Goal: Information Seeking & Learning: Learn about a topic

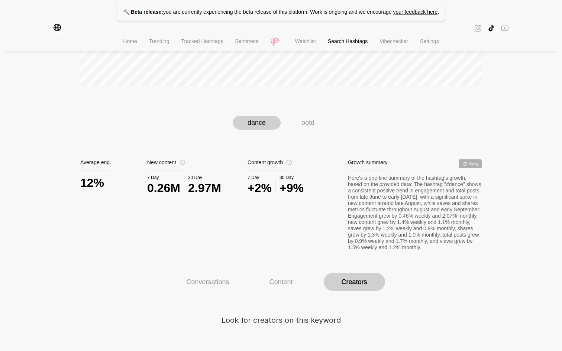
scroll to position [269, 0]
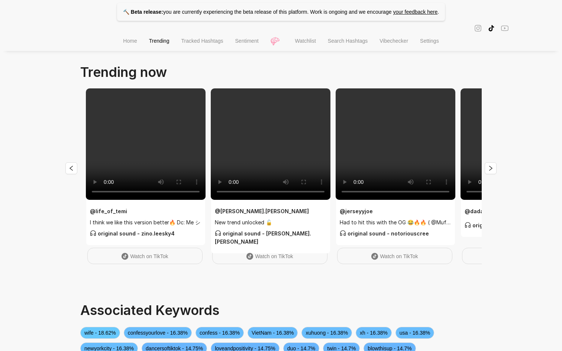
click at [326, 39] on li "Search Hashtags" at bounding box center [348, 41] width 52 height 19
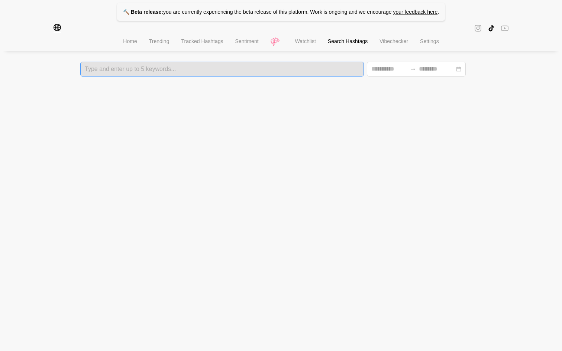
click at [191, 73] on div "Type and enter up to 5 keywords..." at bounding box center [221, 69] width 283 height 15
type input "*****"
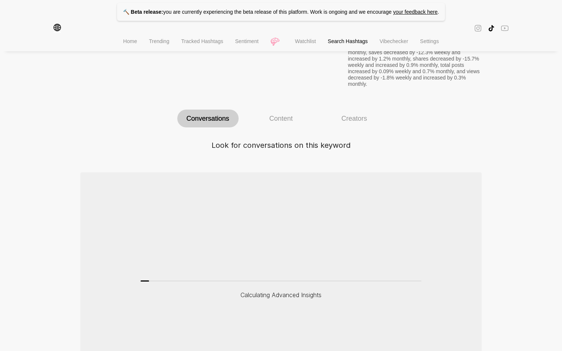
scroll to position [420, 0]
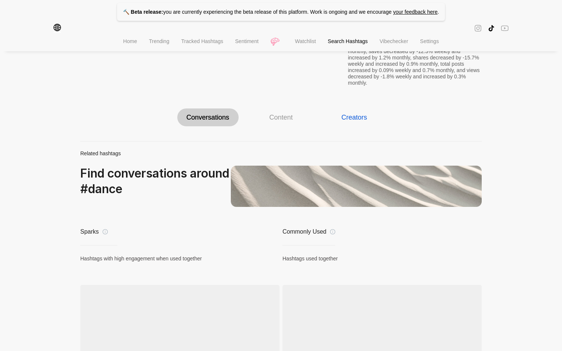
click at [357, 120] on div "Creators" at bounding box center [354, 117] width 26 height 8
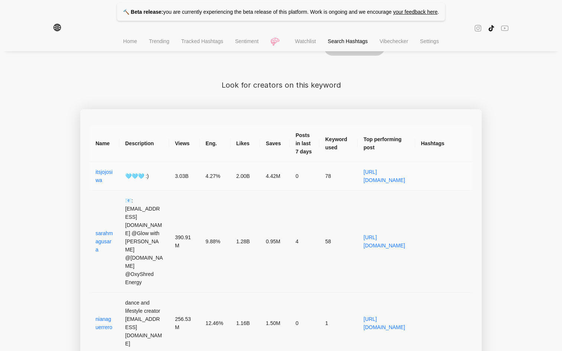
scroll to position [491, 0]
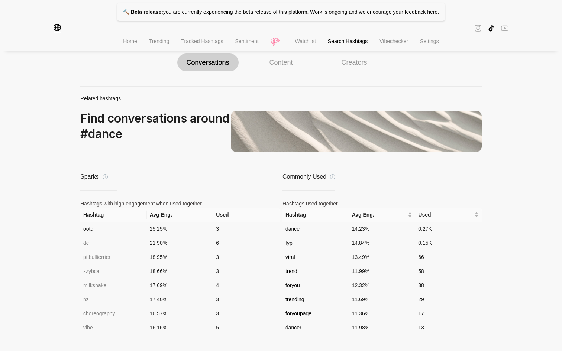
scroll to position [498, 0]
